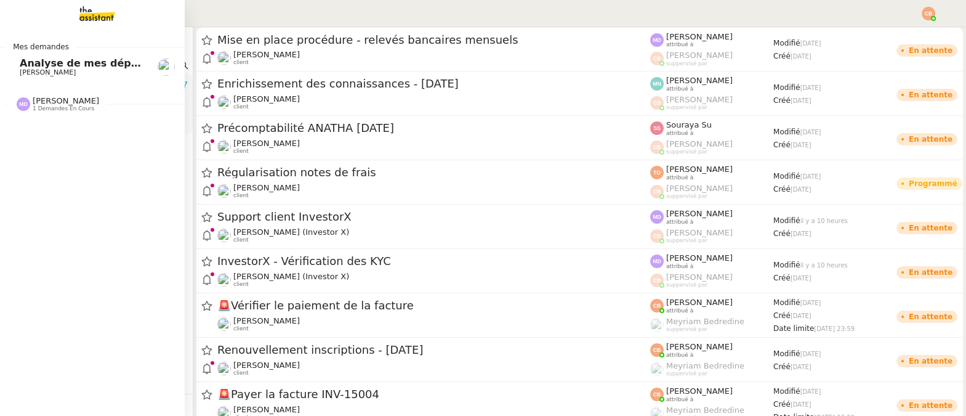
click at [101, 47] on nz-divider "Mes demandes" at bounding box center [92, 47] width 185 height 12
click at [97, 62] on span "Analyse de mes dépenses personnelles" at bounding box center [129, 63] width 218 height 12
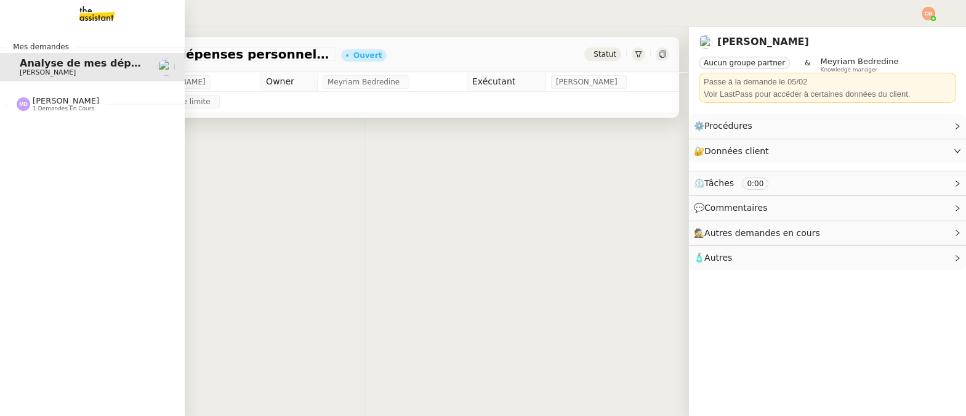
click at [97, 64] on span "Analyse de mes dépenses personnelles" at bounding box center [129, 63] width 218 height 12
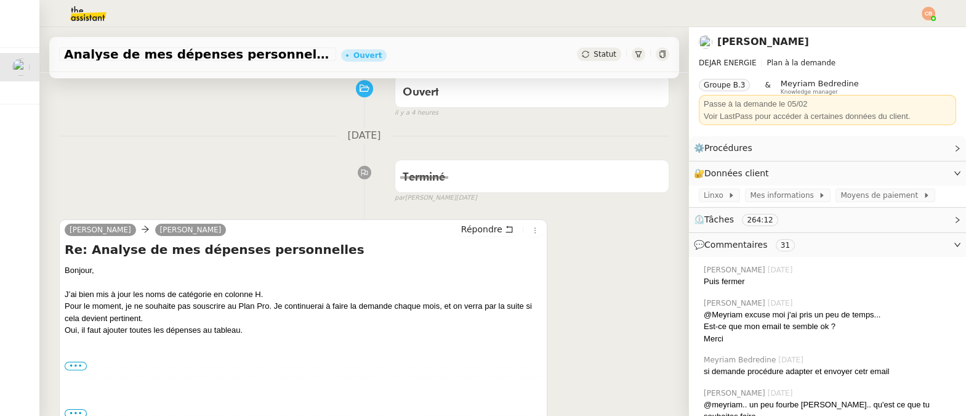
scroll to position [108, 0]
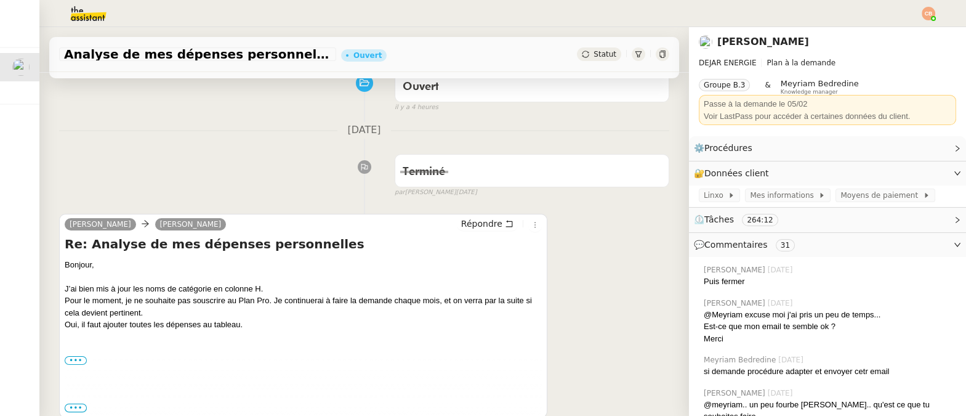
click at [80, 18] on img at bounding box center [78, 13] width 95 height 27
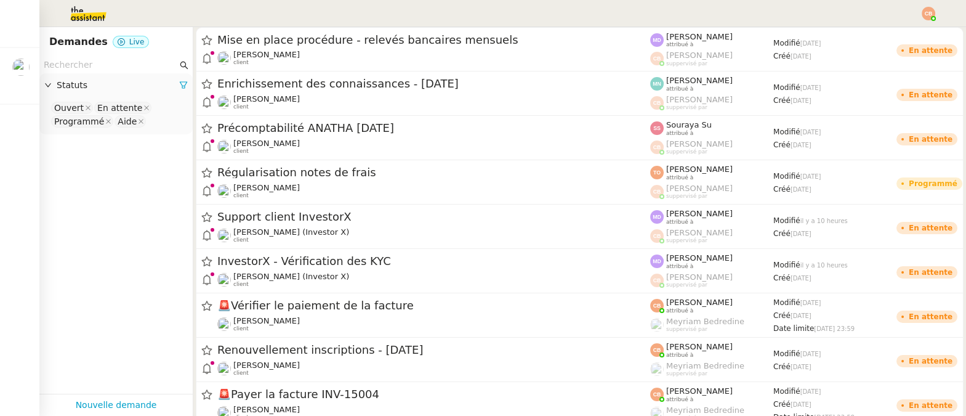
click at [82, 60] on input "text" at bounding box center [111, 65] width 134 height 14
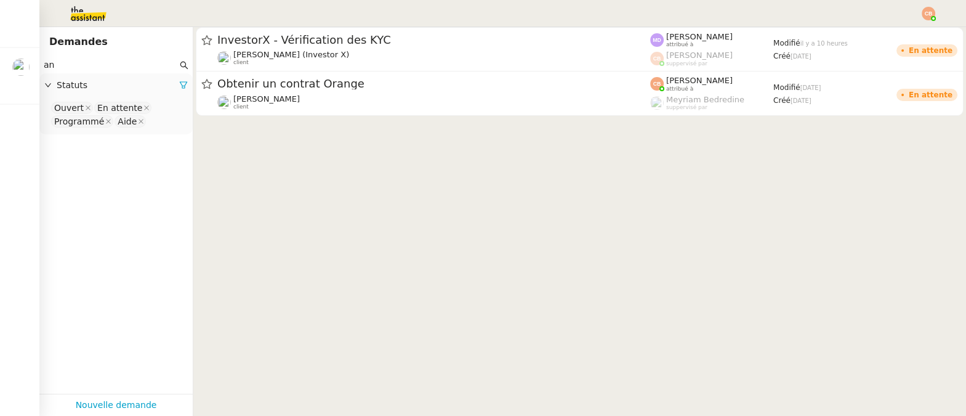
type input "a"
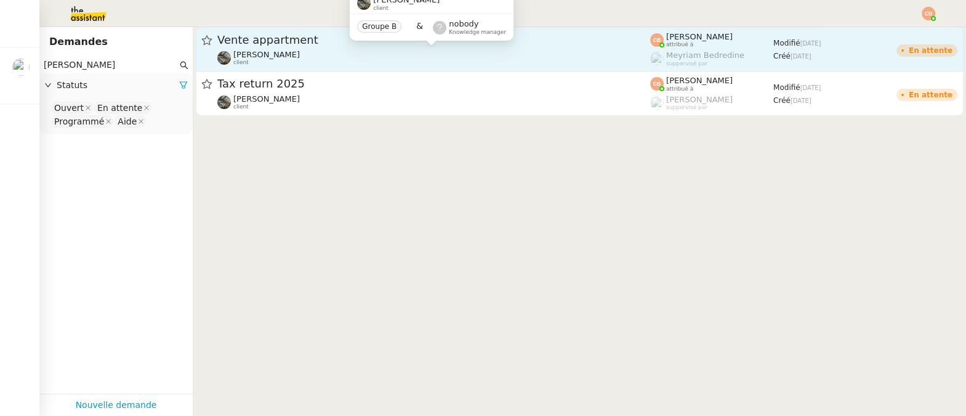
type input "[PERSON_NAME]"
click at [255, 59] on div "[PERSON_NAME] client" at bounding box center [266, 58] width 67 height 16
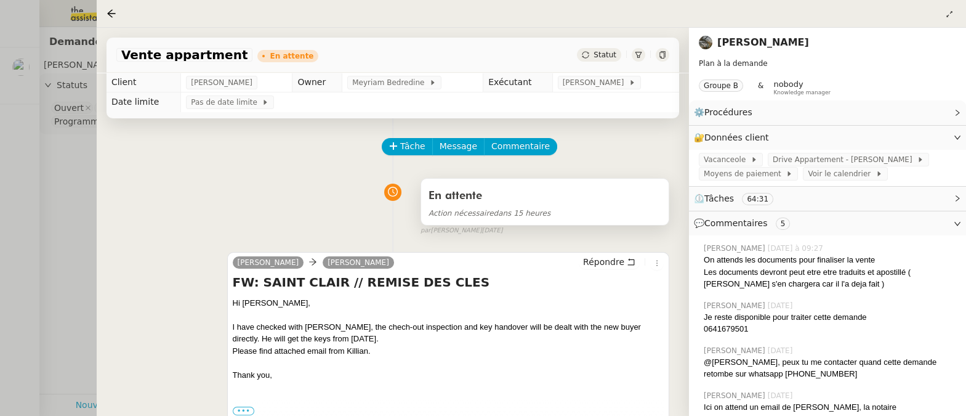
click at [507, 195] on div "En attente" at bounding box center [545, 196] width 233 height 20
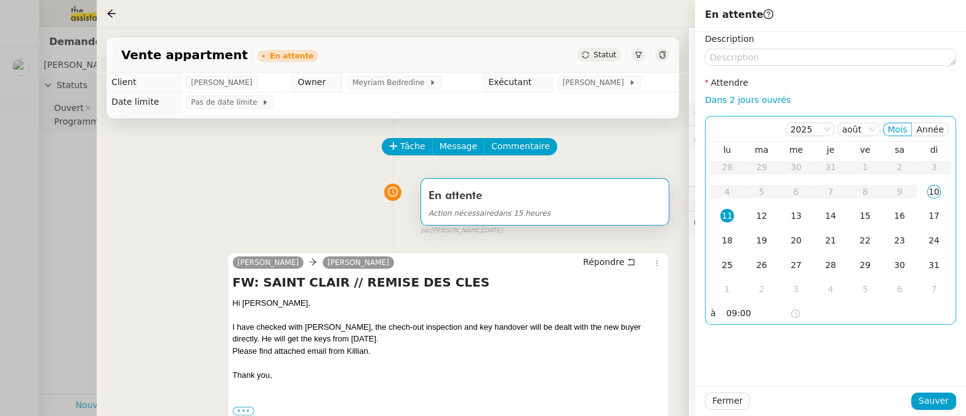
click at [727, 264] on div "25" at bounding box center [728, 265] width 14 height 14
click at [925, 398] on span "Sauver" at bounding box center [934, 401] width 30 height 14
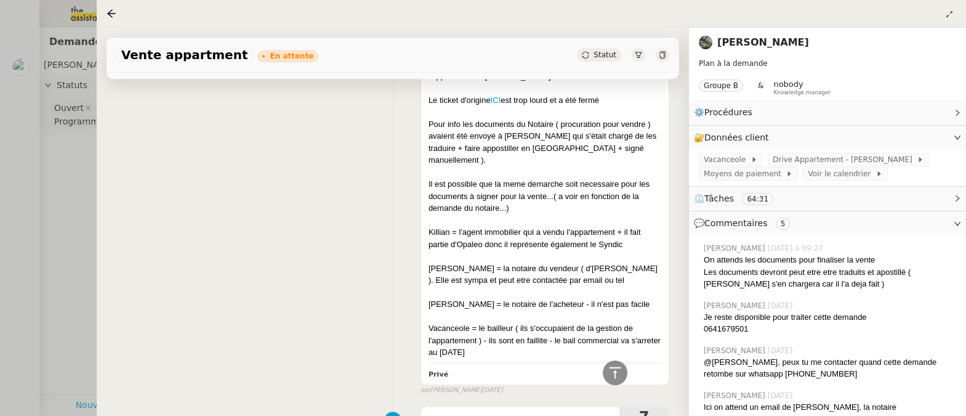
scroll to position [2339, 0]
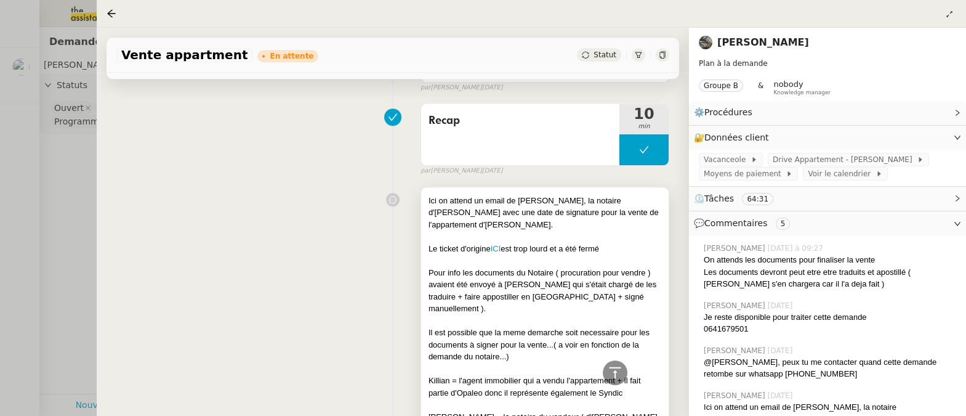
click at [508, 230] on div at bounding box center [545, 236] width 233 height 12
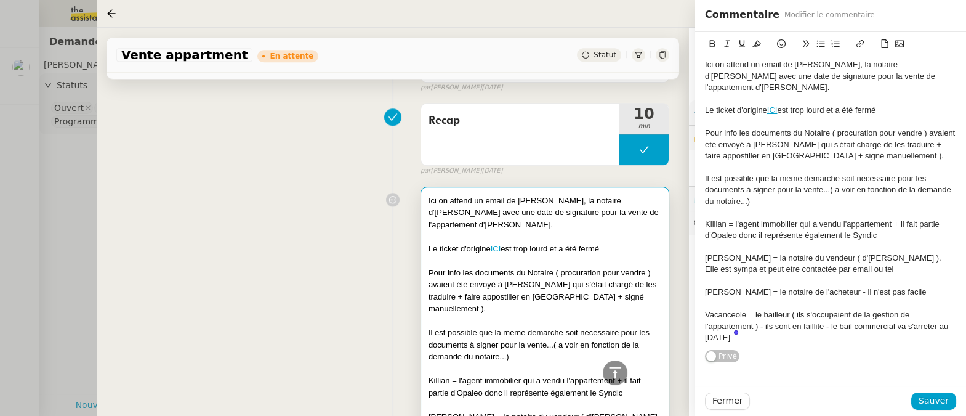
drag, startPoint x: 705, startPoint y: 63, endPoint x: 788, endPoint y: 365, distance: 313.2
click at [788, 365] on div "Ici on attend un email de [PERSON_NAME], la notaire d'[PERSON_NAME] avec une da…" at bounding box center [830, 209] width 271 height 354
copy div "Ici on attend un email de [PERSON_NAME], la notaire d'[PERSON_NAME] avec une da…"
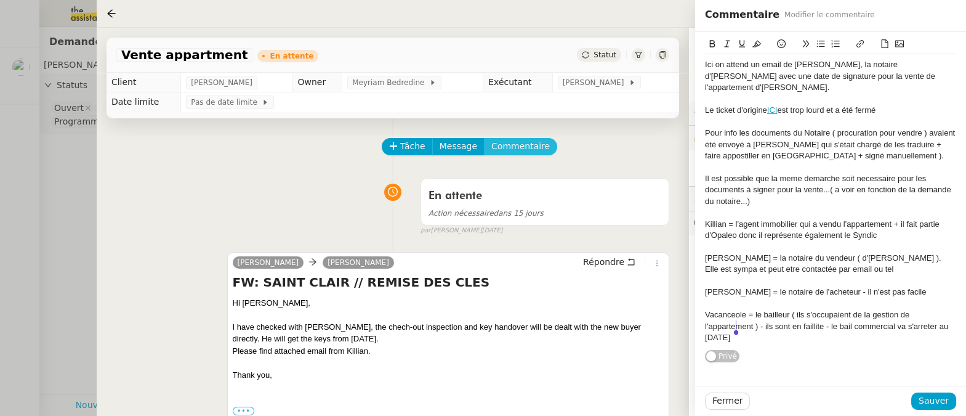
click at [516, 144] on span "Commentaire" at bounding box center [521, 146] width 59 height 14
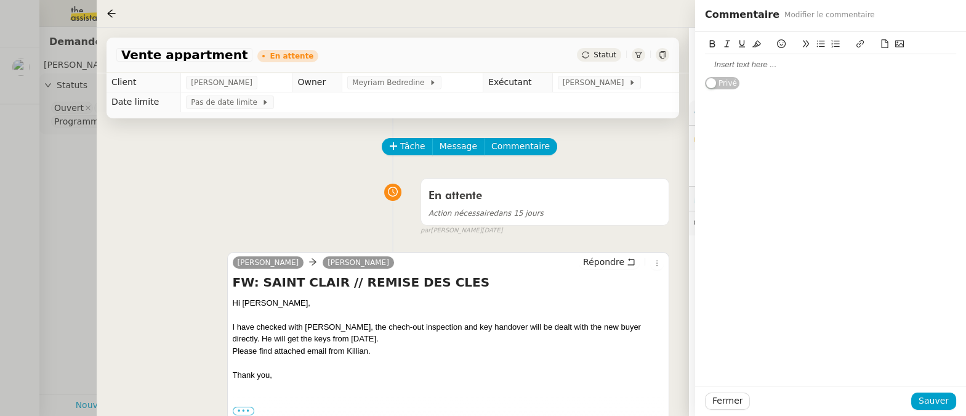
click at [738, 65] on div at bounding box center [830, 64] width 251 height 11
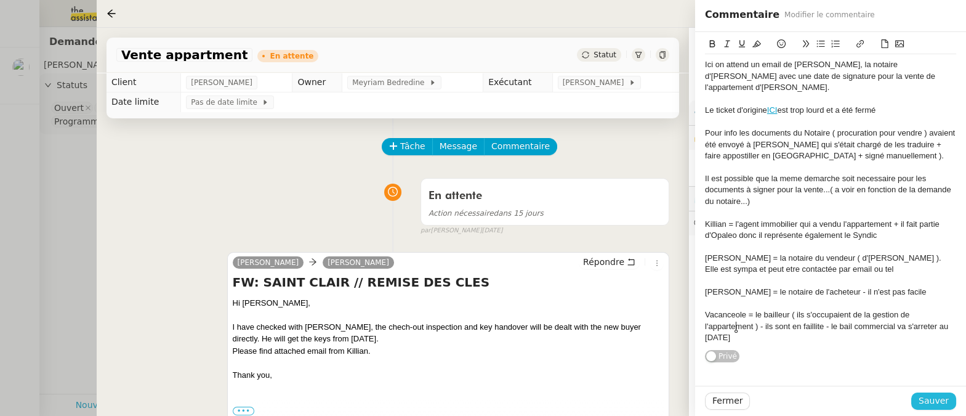
click at [925, 400] on span "Sauver" at bounding box center [934, 401] width 30 height 14
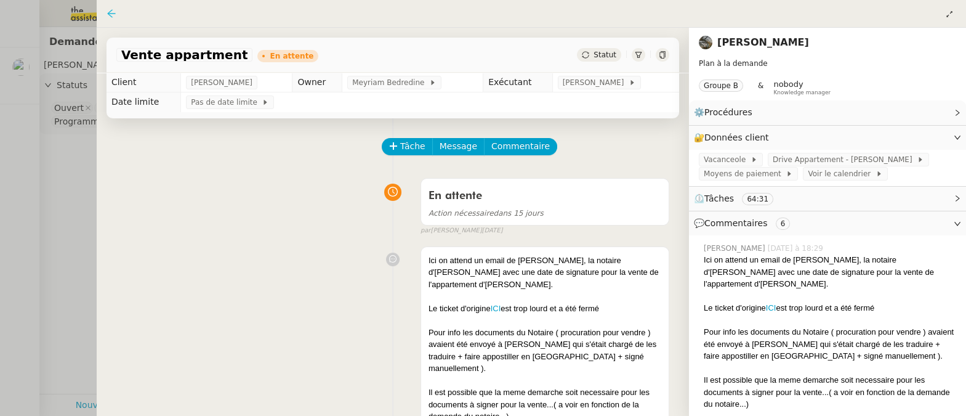
click at [108, 12] on icon at bounding box center [111, 13] width 8 height 8
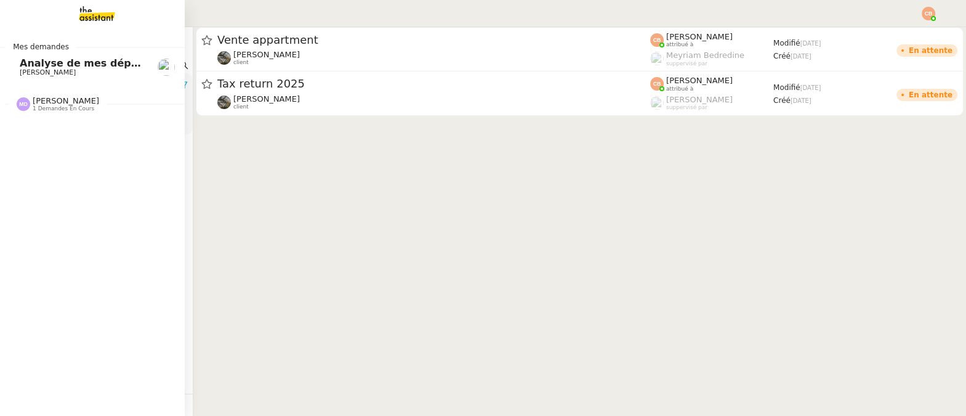
click at [33, 67] on span "Analyse de mes dépenses personnelles" at bounding box center [129, 63] width 218 height 12
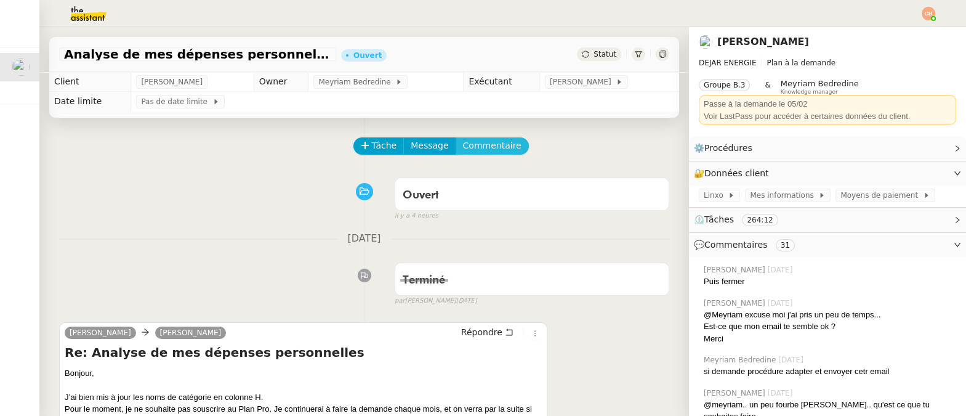
click at [491, 142] on span "Commentaire" at bounding box center [492, 146] width 59 height 14
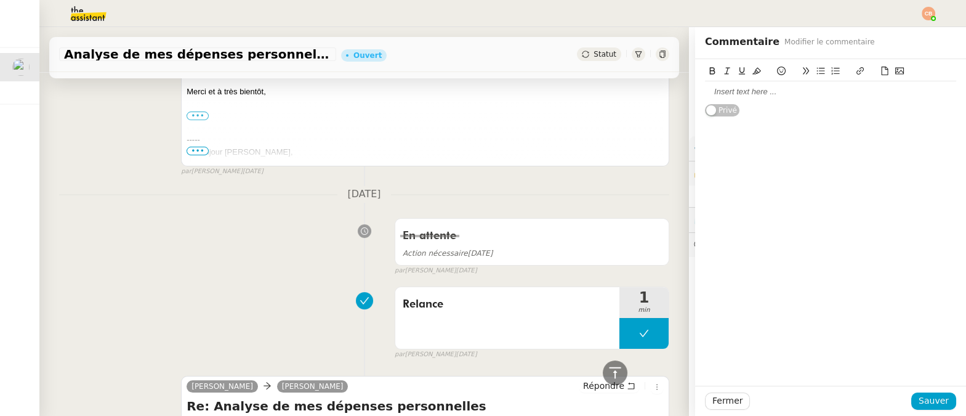
scroll to position [770, 0]
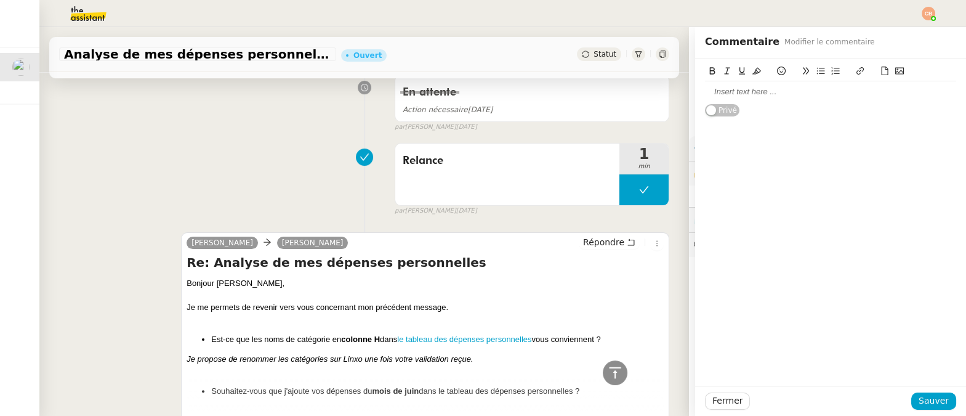
click at [713, 87] on div at bounding box center [830, 91] width 251 height 11
click at [819, 72] on icon at bounding box center [821, 71] width 9 height 9
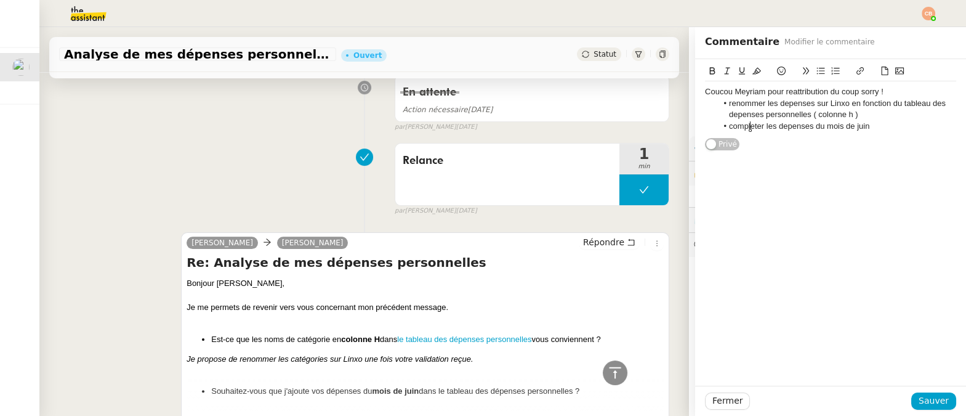
click at [751, 129] on li "completer les depenses du mois de juin" at bounding box center [838, 126] width 240 height 11
click at [0, 0] on lt-span "Compléter" at bounding box center [0, 0] width 0 height 0
click at [794, 122] on li "Compléter les depenses du mois de juin" at bounding box center [838, 126] width 240 height 11
click at [0, 0] on lt-span "dépenses" at bounding box center [0, 0] width 0 height 0
click at [875, 128] on li "Compléter les dépenses du mois de juin" at bounding box center [838, 126] width 240 height 11
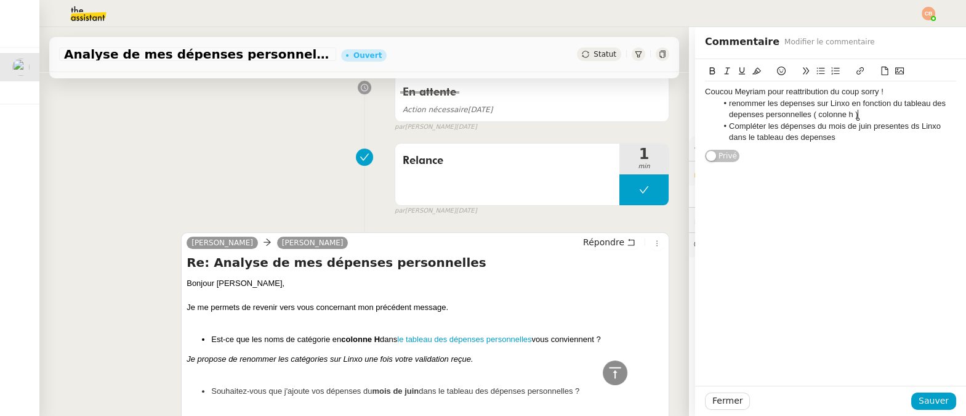
click at [886, 109] on li "renommer les depenses sur Linxo en fonction du tableau des depenses personnelle…" at bounding box center [838, 109] width 240 height 23
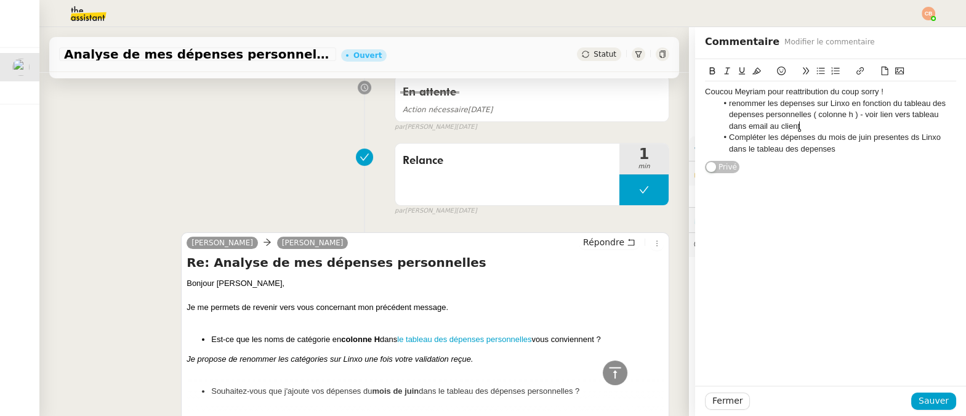
click at [885, 137] on li "Compléter les dépenses du mois de juin presentes ds Linxo dans le tableau des d…" at bounding box center [838, 143] width 240 height 23
click at [0, 0] on lt-span "présentes" at bounding box center [0, 0] width 0 height 0
click at [827, 151] on li "Compléter les dépenses du mois de juin présentes ds Linxo dans le tableau des d…" at bounding box center [838, 143] width 240 height 23
click at [0, 0] on lt-span "dépenses" at bounding box center [0, 0] width 0 height 0
click at [748, 110] on li "renommer les depenses sur Linxo en fonction du tableau des depenses personnelle…" at bounding box center [838, 115] width 240 height 34
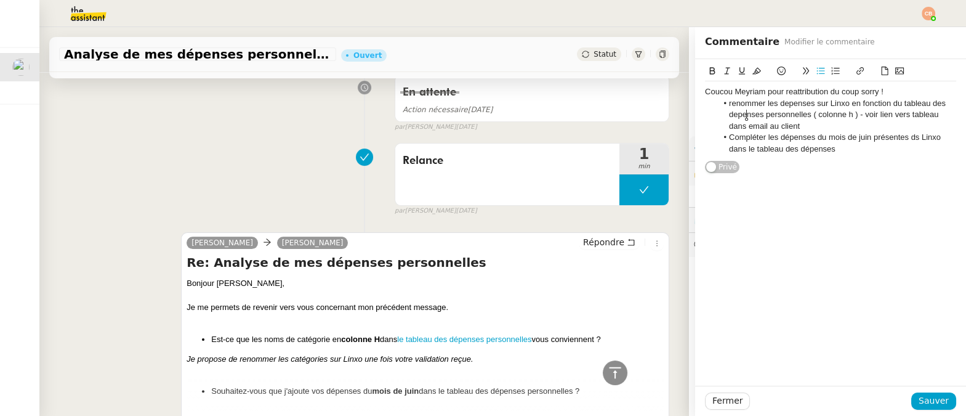
click at [745, 113] on li "renommer les depenses sur Linxo en fonction du tableau des depenses personnelle…" at bounding box center [838, 115] width 240 height 34
click at [0, 0] on lt-span "dépenses" at bounding box center [0, 0] width 0 height 0
click at [798, 103] on li "renommer les depenses sur [PERSON_NAME] en fonction du tableau des dépenses per…" at bounding box center [838, 115] width 240 height 34
click at [0, 0] on lt-span "dépenses" at bounding box center [0, 0] width 0 height 0
click at [804, 92] on div "Coucou Meyriam pour reattribution du coup sorry !" at bounding box center [830, 91] width 251 height 11
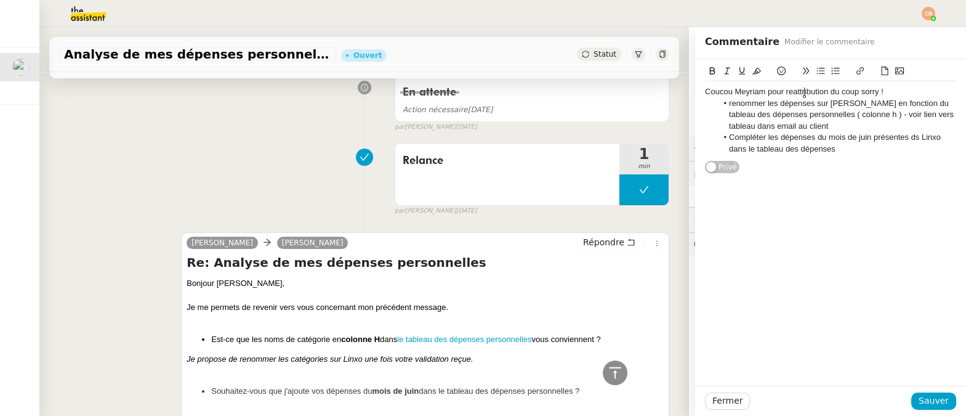
click at [0, 0] on lt-span "r é attribution" at bounding box center [0, 0] width 0 height 0
click at [838, 153] on li "Compléter les dépenses du mois de juin présentes ds Linxo dans le tableau des d…" at bounding box center [838, 143] width 240 height 23
click at [934, 399] on span "Sauver" at bounding box center [934, 401] width 30 height 14
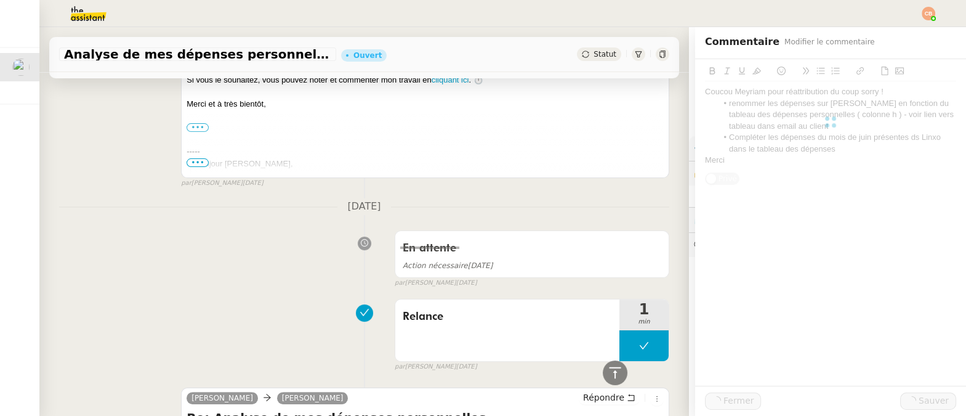
scroll to position [925, 0]
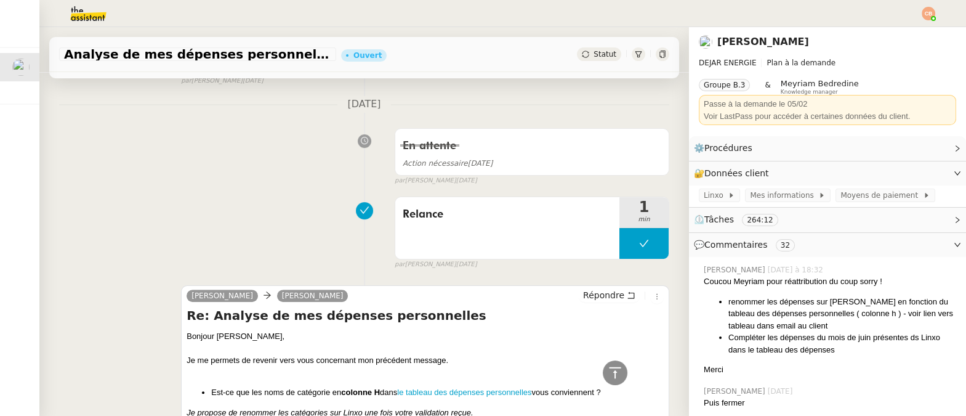
scroll to position [931, 0]
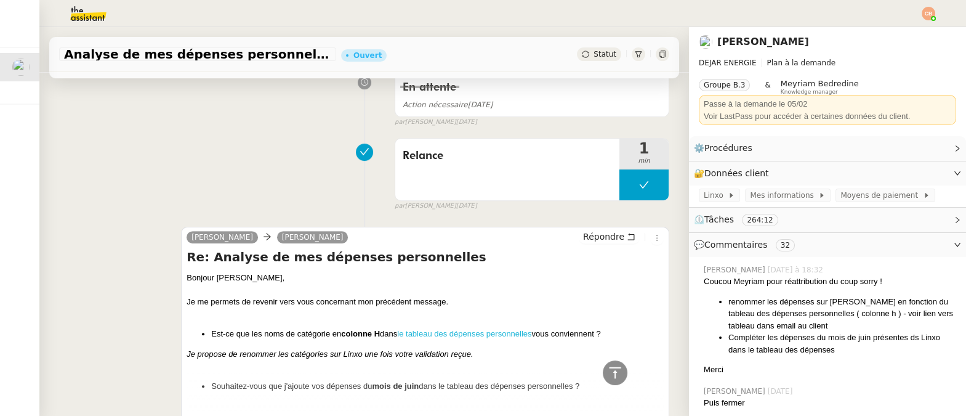
click at [427, 329] on link "le tableau des dépenses personnelles" at bounding box center [464, 333] width 134 height 9
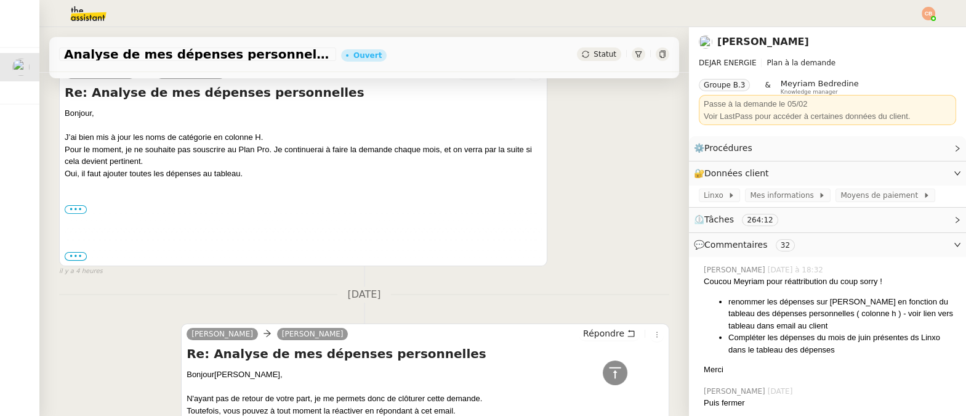
scroll to position [0, 0]
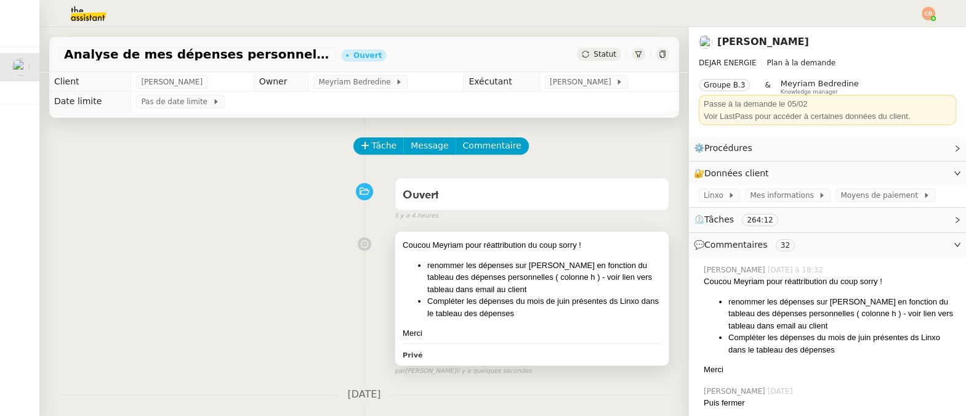
click at [527, 306] on li "Compléter les dépenses du mois de juin présentes ds Linxo dans le tableau des d…" at bounding box center [544, 307] width 234 height 24
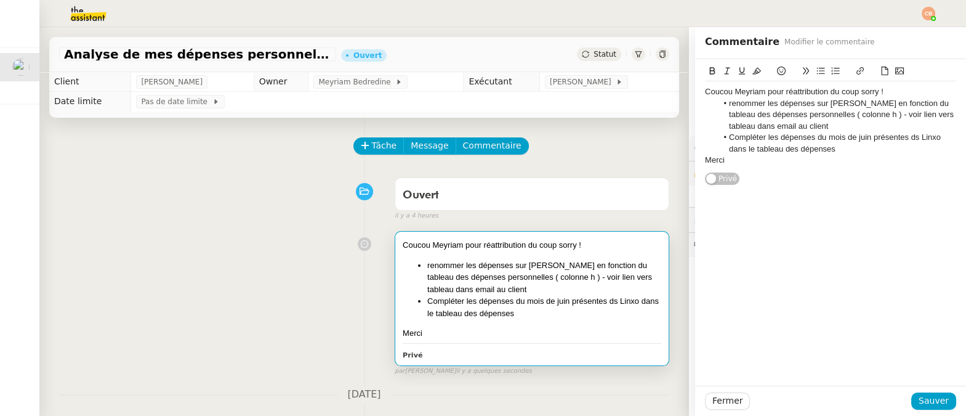
click at [871, 140] on li "Compléter les dépenses du mois de juin présentes ds Linxo dans le tableau des d…" at bounding box center [838, 143] width 240 height 23
click at [923, 399] on span "Sauver" at bounding box center [934, 401] width 30 height 14
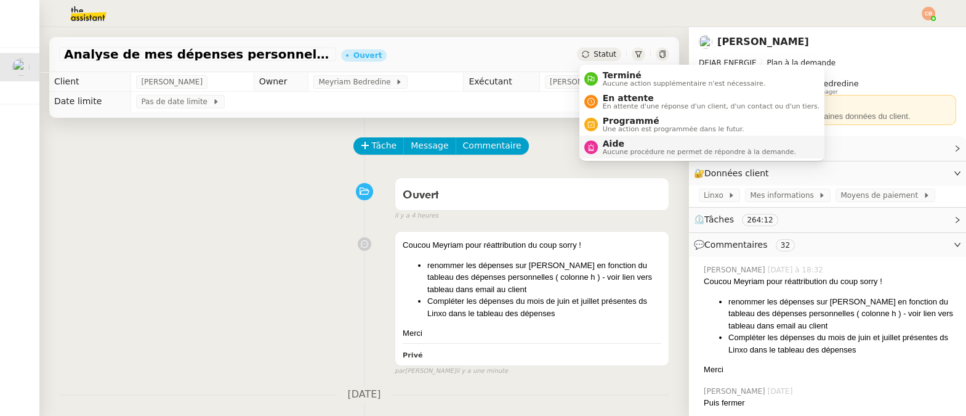
click at [614, 150] on span "Aucune procédure ne permet de répondre à la demande." at bounding box center [699, 151] width 193 height 7
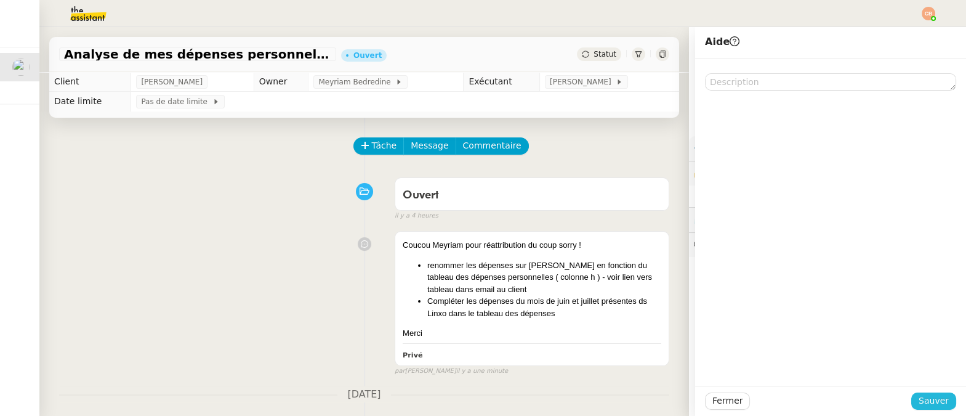
click at [927, 395] on span "Sauver" at bounding box center [934, 401] width 30 height 14
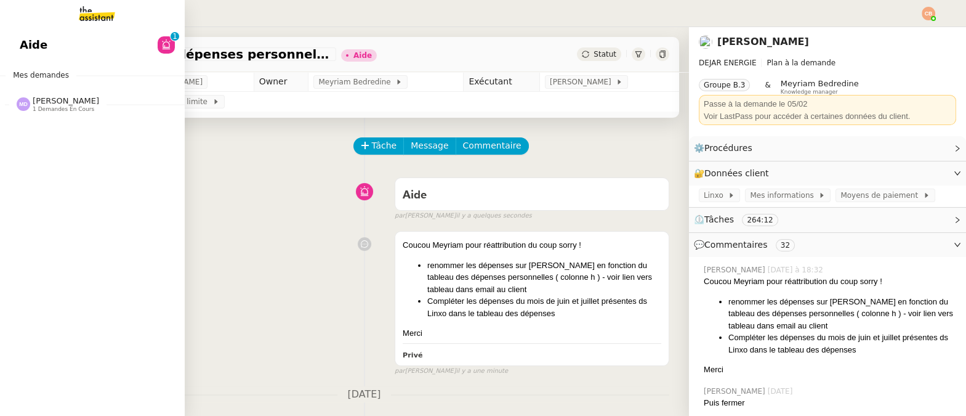
click at [43, 106] on span "1 demandes en cours" at bounding box center [64, 109] width 62 height 7
click at [44, 128] on span "Tri boite mail - [DATE]" at bounding box center [80, 127] width 121 height 12
